Goal: Information Seeking & Learning: Learn about a topic

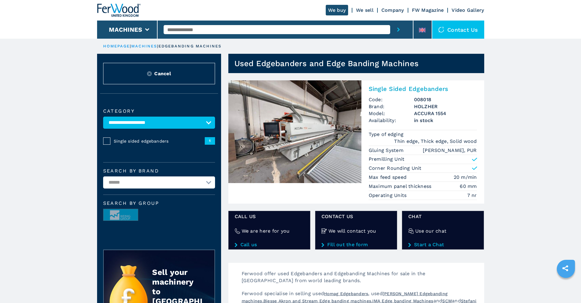
click at [123, 46] on link "HOMEPAGE" at bounding box center [116, 46] width 27 height 5
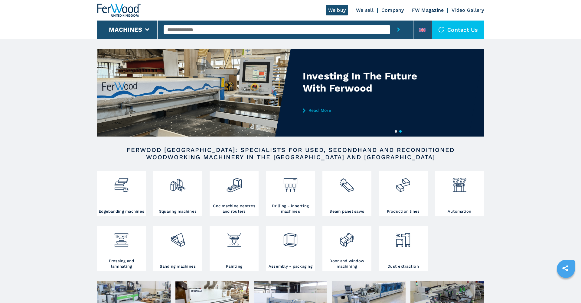
click at [184, 31] on input "text" at bounding box center [277, 29] width 226 height 9
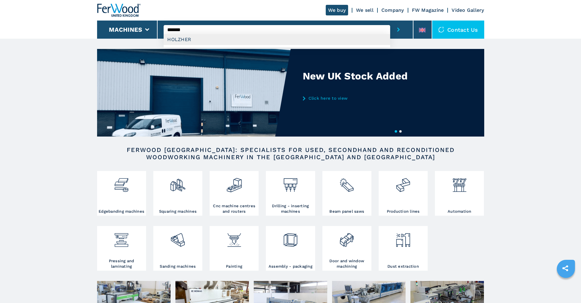
click at [177, 38] on div "HOLZHER" at bounding box center [277, 39] width 226 height 11
type input "*******"
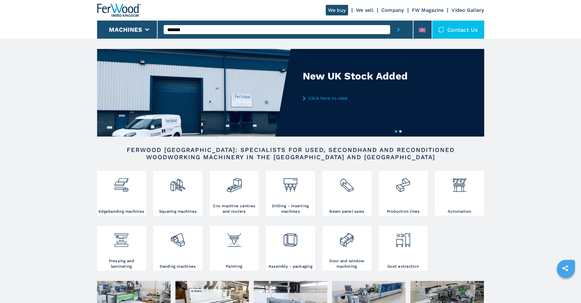
click at [397, 29] on icon "submit-button" at bounding box center [398, 30] width 3 height 4
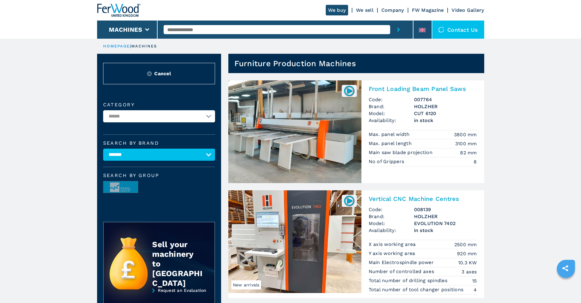
scroll to position [1, 0]
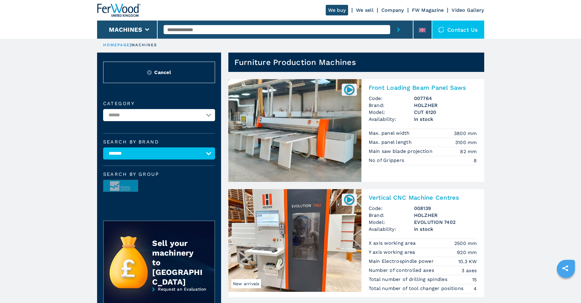
click at [353, 89] on img at bounding box center [349, 90] width 12 height 12
click at [351, 89] on img at bounding box center [349, 90] width 12 height 12
click at [306, 120] on img at bounding box center [294, 130] width 133 height 103
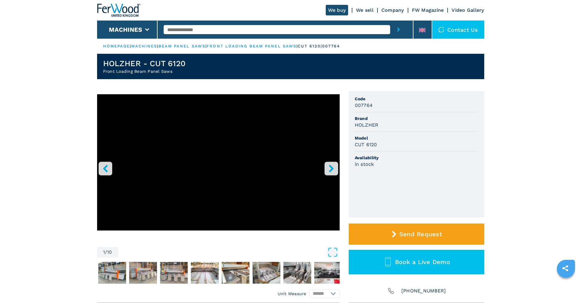
click at [329, 170] on icon "right-button" at bounding box center [331, 169] width 8 height 8
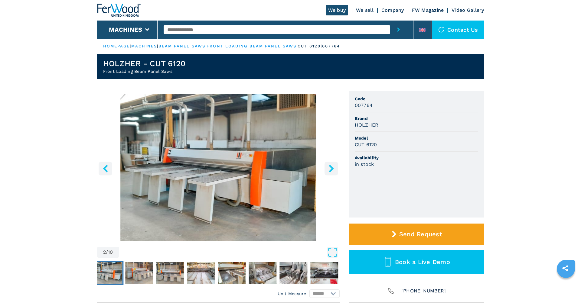
click at [329, 170] on icon "right-button" at bounding box center [331, 169] width 8 height 8
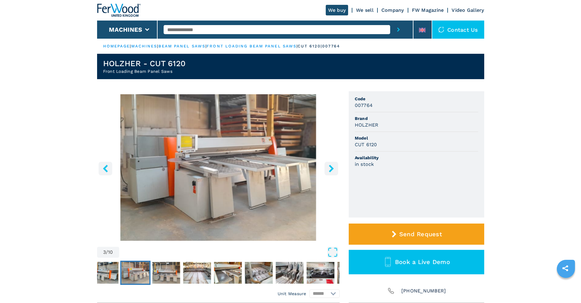
click at [329, 170] on icon "right-button" at bounding box center [331, 169] width 8 height 8
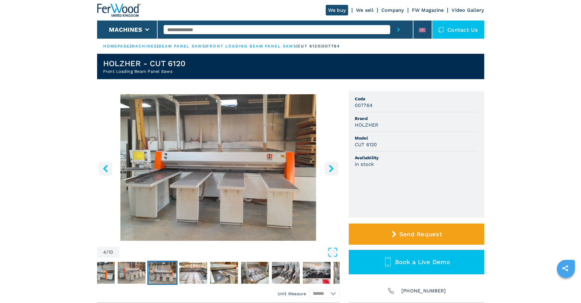
click at [329, 170] on icon "right-button" at bounding box center [331, 169] width 8 height 8
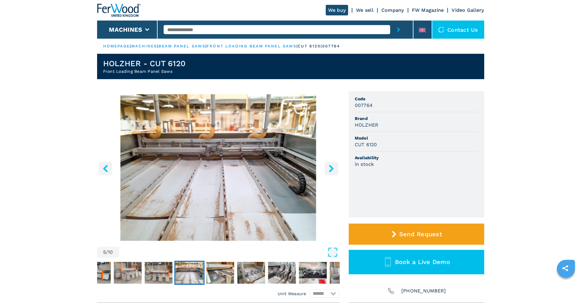
click at [329, 170] on icon "right-button" at bounding box center [331, 169] width 8 height 8
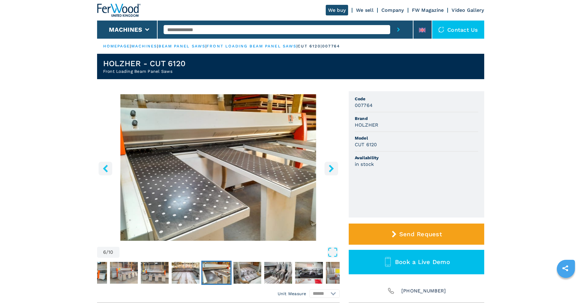
click at [329, 170] on icon "right-button" at bounding box center [331, 169] width 8 height 8
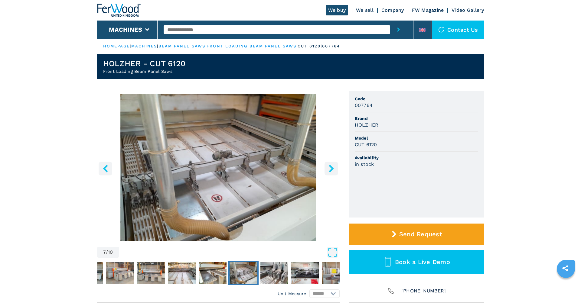
click at [329, 170] on icon "right-button" at bounding box center [331, 169] width 8 height 8
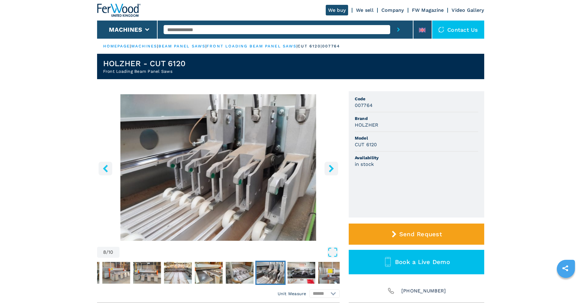
click at [329, 170] on icon "right-button" at bounding box center [331, 169] width 8 height 8
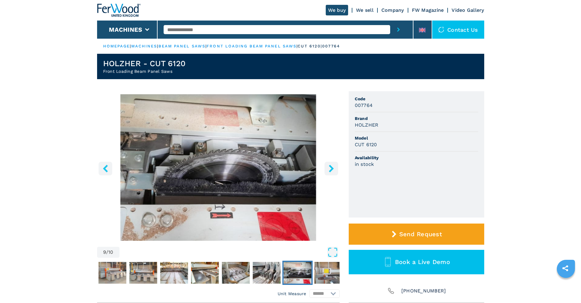
click at [329, 170] on icon "right-button" at bounding box center [331, 169] width 8 height 8
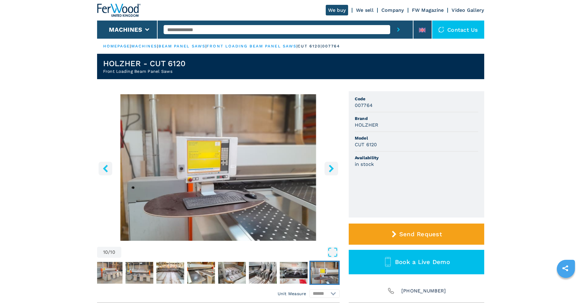
click at [329, 170] on icon "right-button" at bounding box center [331, 169] width 8 height 8
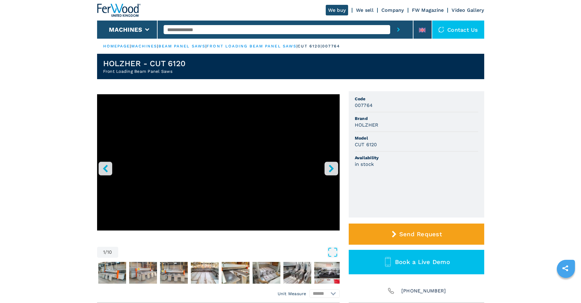
click at [329, 170] on icon "right-button" at bounding box center [331, 169] width 8 height 8
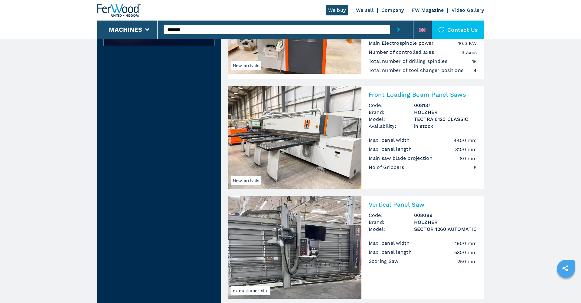
scroll to position [219, 0]
click at [380, 96] on h2 "Front Loading Beam Panel Saws" at bounding box center [423, 95] width 108 height 7
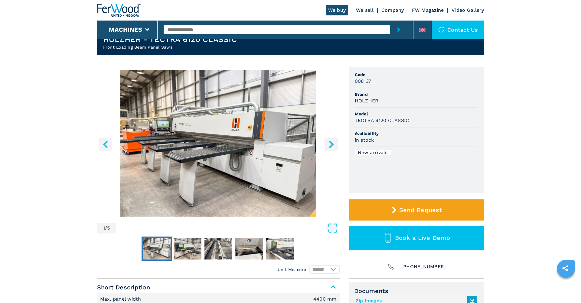
scroll to position [32, 0]
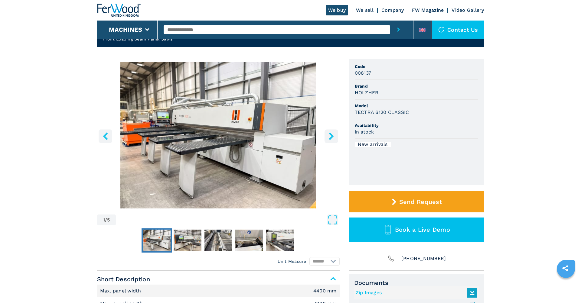
click at [330, 135] on icon "right-button" at bounding box center [331, 136] width 8 height 8
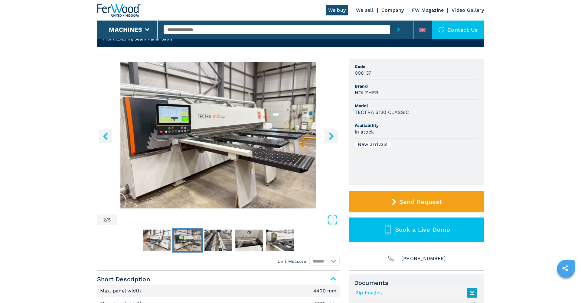
click at [330, 135] on icon "right-button" at bounding box center [331, 136] width 8 height 8
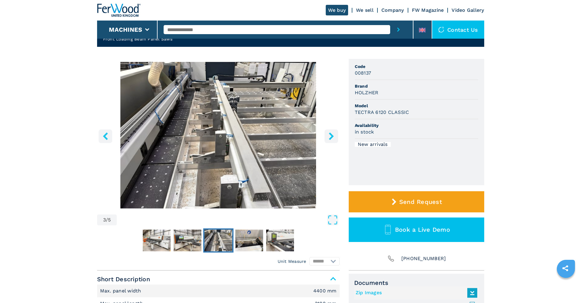
click at [330, 135] on icon "right-button" at bounding box center [331, 136] width 8 height 8
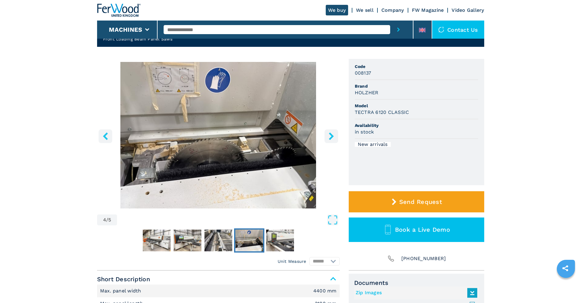
click at [330, 135] on icon "right-button" at bounding box center [331, 136] width 8 height 8
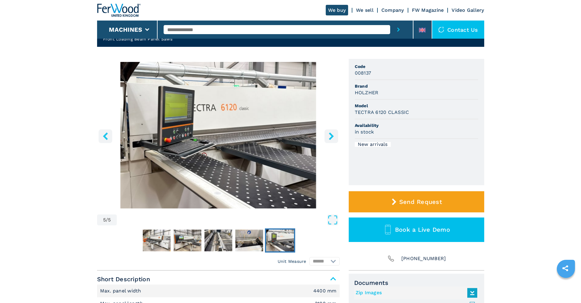
click at [330, 135] on icon "right-button" at bounding box center [331, 136] width 8 height 8
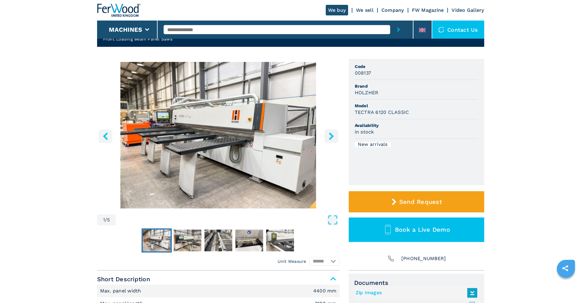
click at [330, 135] on icon "right-button" at bounding box center [331, 136] width 8 height 8
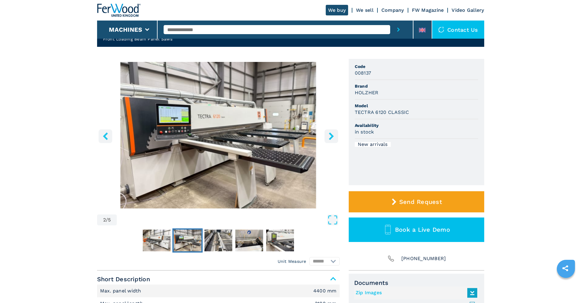
click at [330, 135] on icon "right-button" at bounding box center [331, 136] width 8 height 8
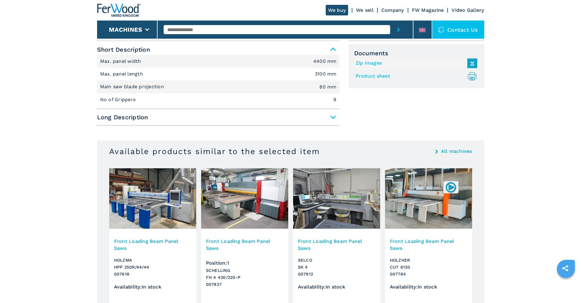
scroll to position [262, 0]
click at [408, 239] on h3 "Front Loading Beam Panel Saws" at bounding box center [428, 245] width 77 height 14
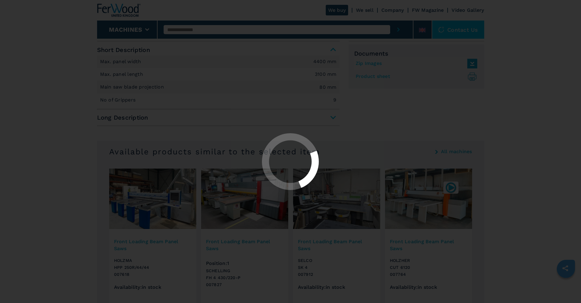
scroll to position [0, 0]
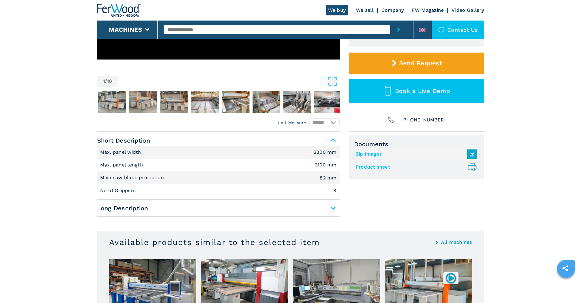
scroll to position [172, 0]
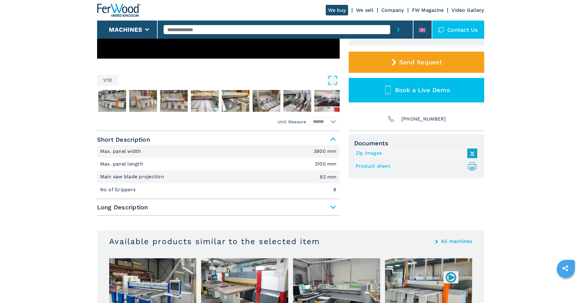
click at [333, 206] on span "Long Description" at bounding box center [218, 207] width 242 height 11
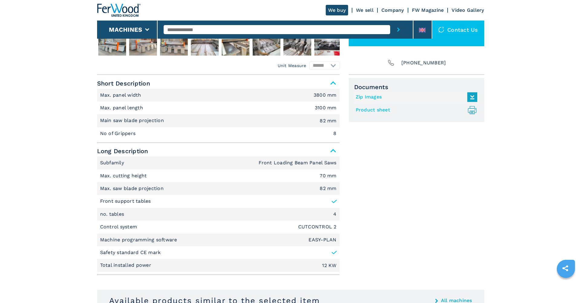
scroll to position [228, 0]
click at [370, 111] on link "Product sheet .prefix__st0{stroke-linecap:round;stroke-linejoin:round}.prefix__…" at bounding box center [415, 111] width 119 height 10
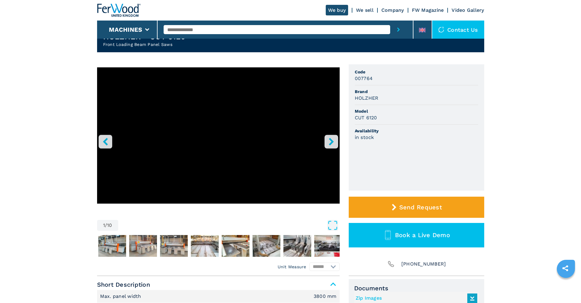
scroll to position [0, 0]
